Goal: Check status: Check status

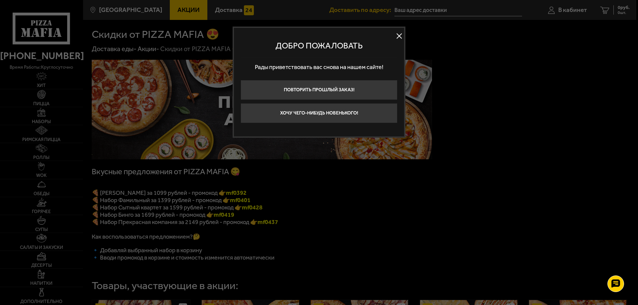
click at [397, 37] on button at bounding box center [399, 36] width 10 height 10
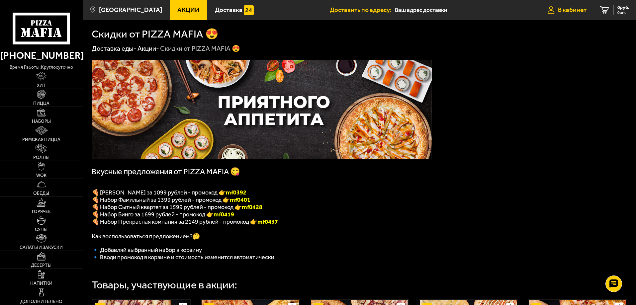
click at [573, 9] on span "В кабинет" at bounding box center [572, 10] width 29 height 6
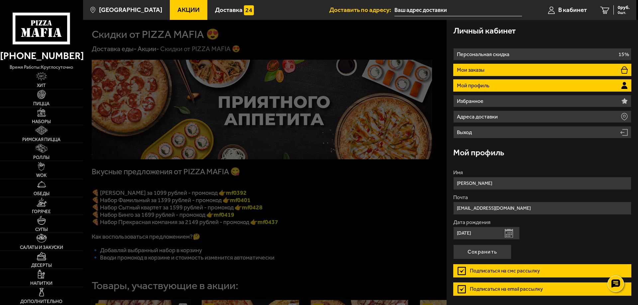
click at [546, 75] on li "Мои заказы" at bounding box center [542, 70] width 178 height 12
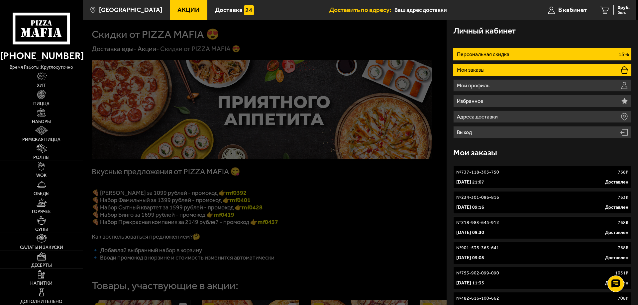
click at [527, 56] on li "Персональная скидка 15%" at bounding box center [542, 54] width 178 height 12
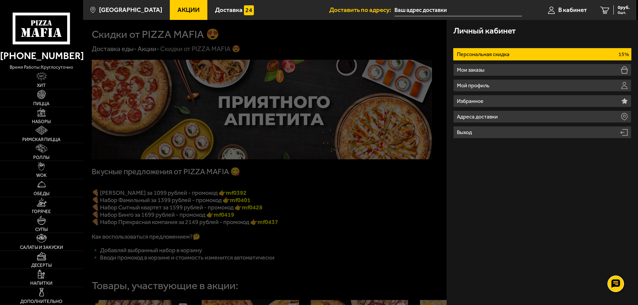
click at [528, 56] on li "Персональная скидка 15%" at bounding box center [542, 54] width 178 height 12
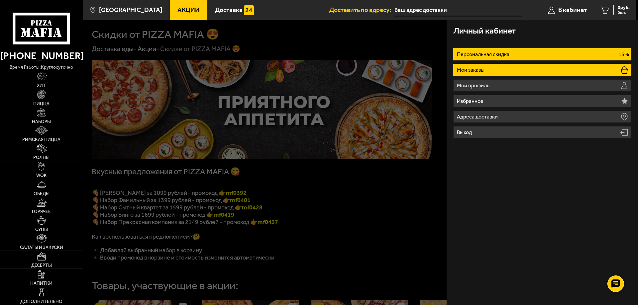
click at [520, 69] on li "Мои заказы" at bounding box center [542, 70] width 178 height 12
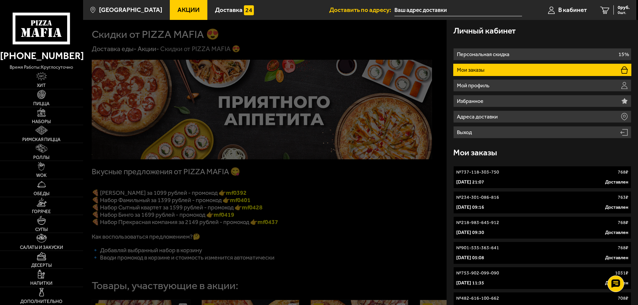
click at [513, 180] on div "[DATE] 21:07 Доставлен" at bounding box center [542, 182] width 172 height 7
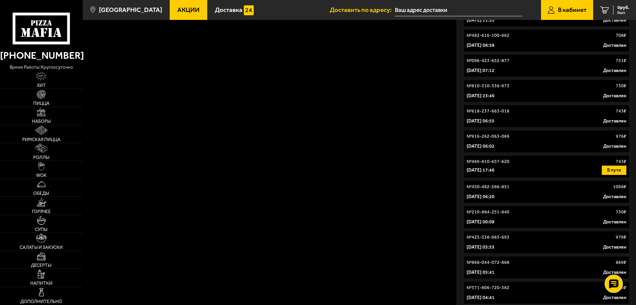
scroll to position [233, 0]
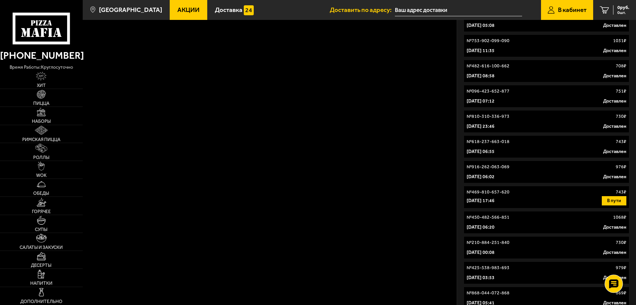
click at [617, 283] on icon at bounding box center [614, 283] width 10 height 9
click at [614, 263] on use at bounding box center [614, 264] width 10 height 9
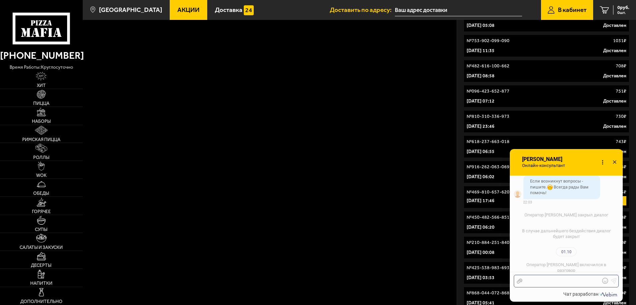
scroll to position [792, 0]
click at [615, 162] on use at bounding box center [614, 162] width 3 height 3
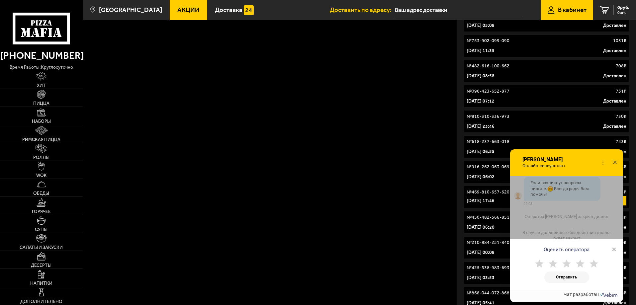
click at [615, 163] on icon at bounding box center [615, 163] width 10 height 10
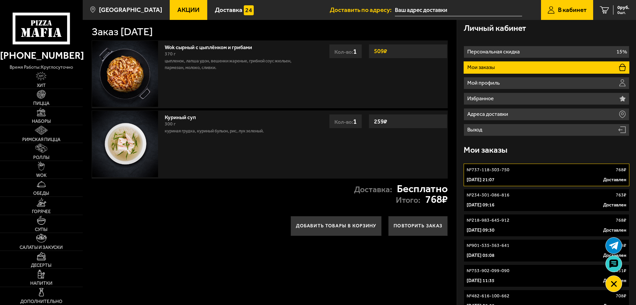
scroll to position [0, 0]
